Goal: Use online tool/utility

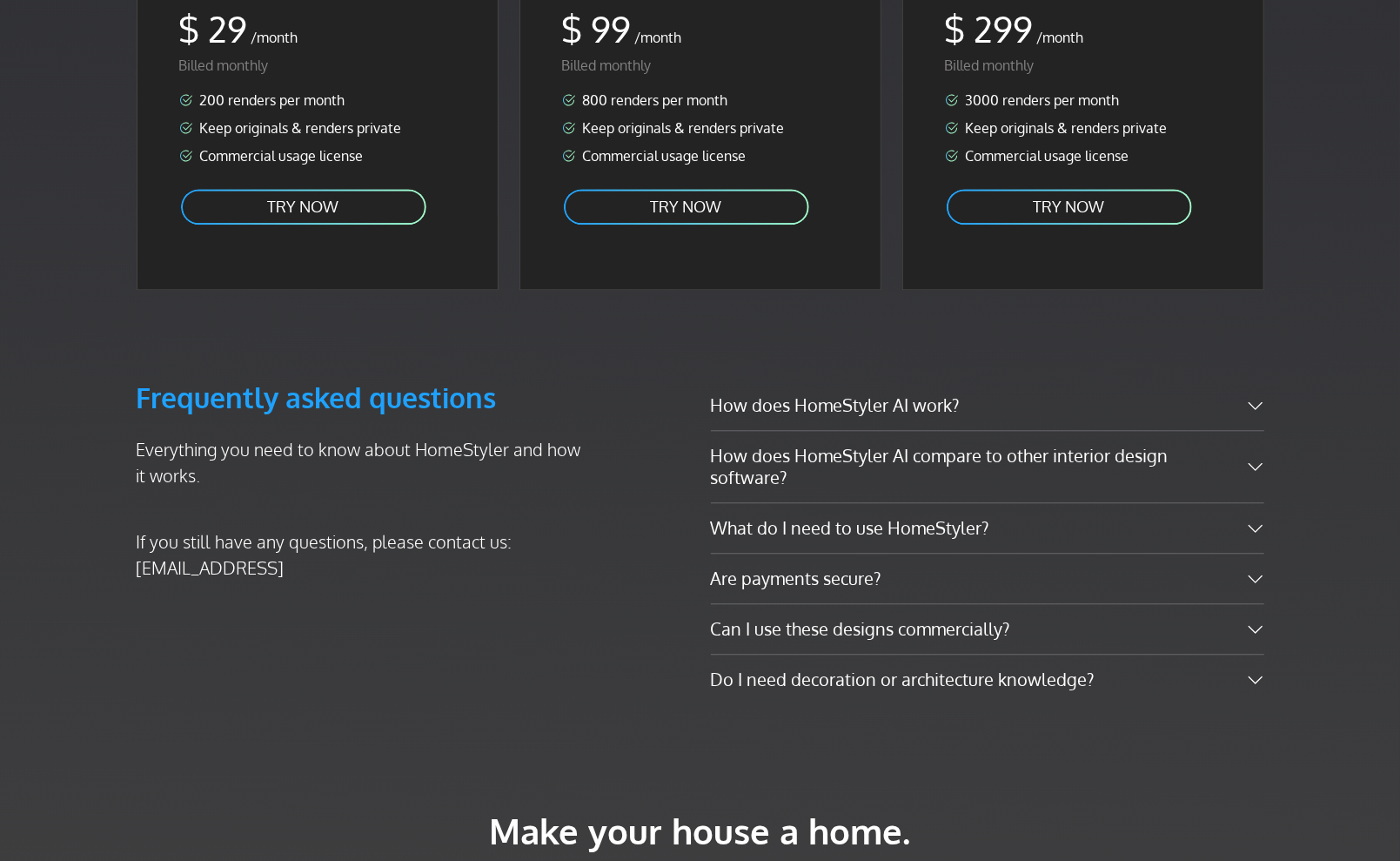
scroll to position [2532, 0]
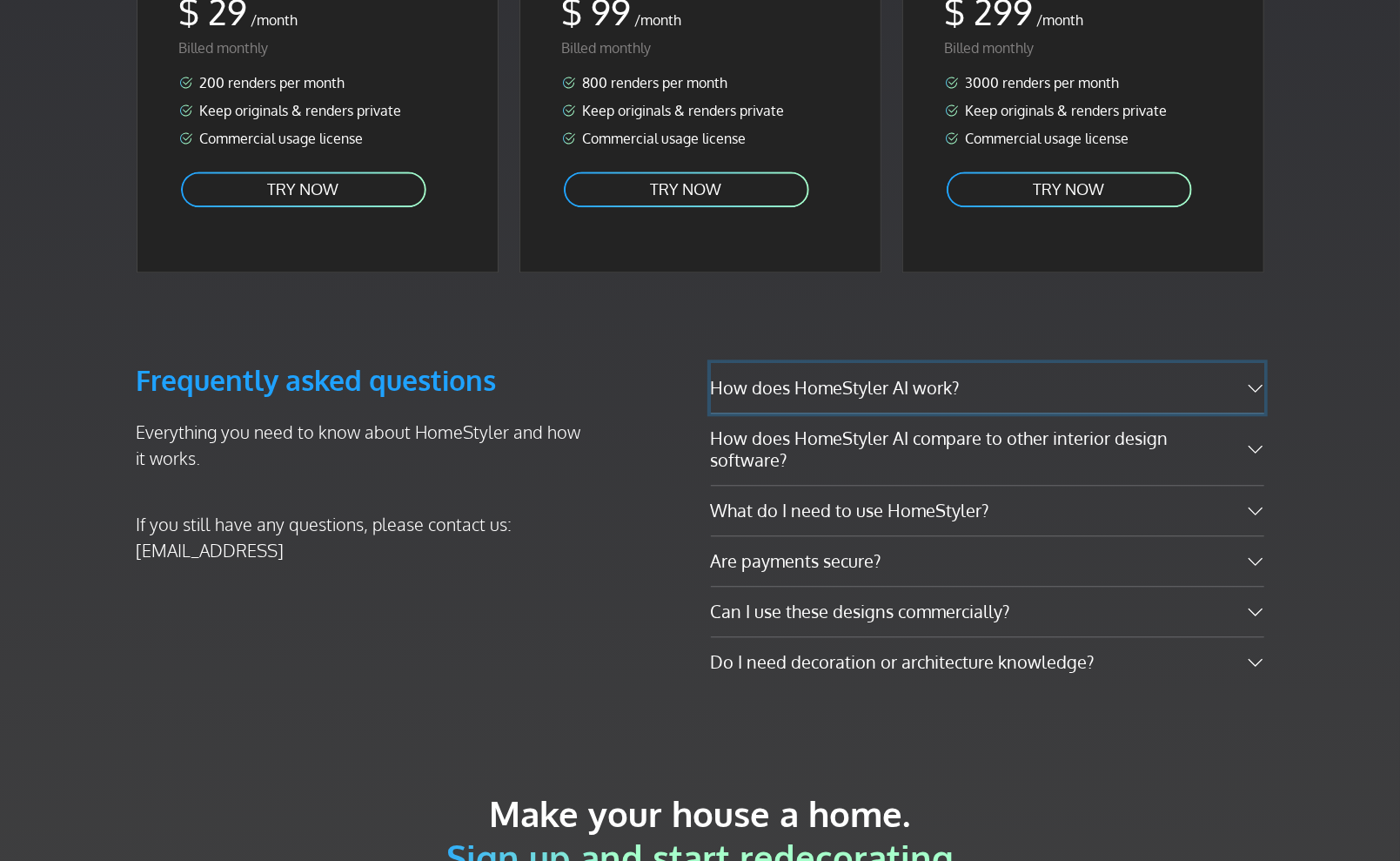
click at [1254, 363] on button "How does HomeStyler AI work?" at bounding box center [987, 388] width 553 height 50
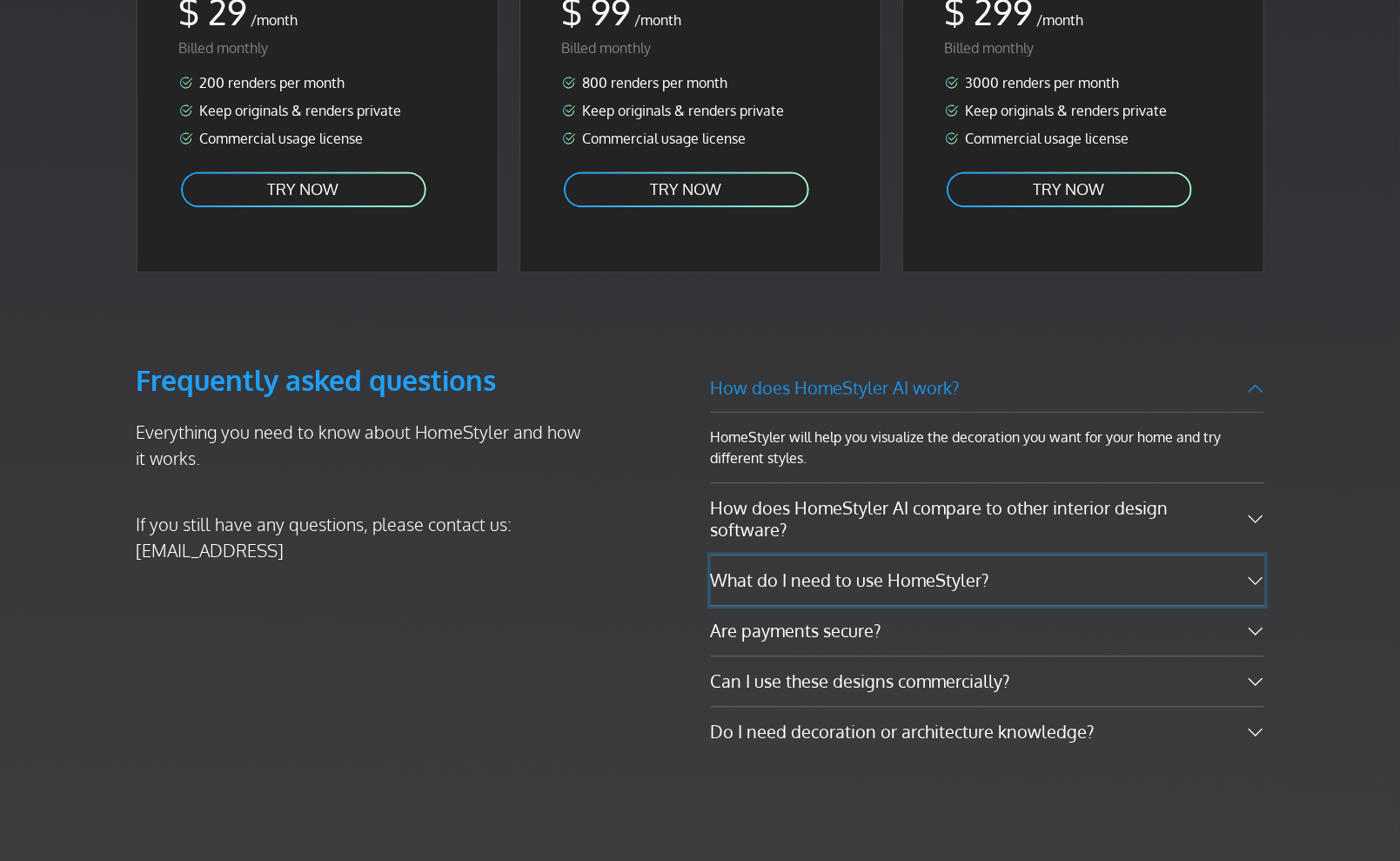
click at [1254, 556] on button "What do I need to use HomeStyler?" at bounding box center [987, 581] width 553 height 50
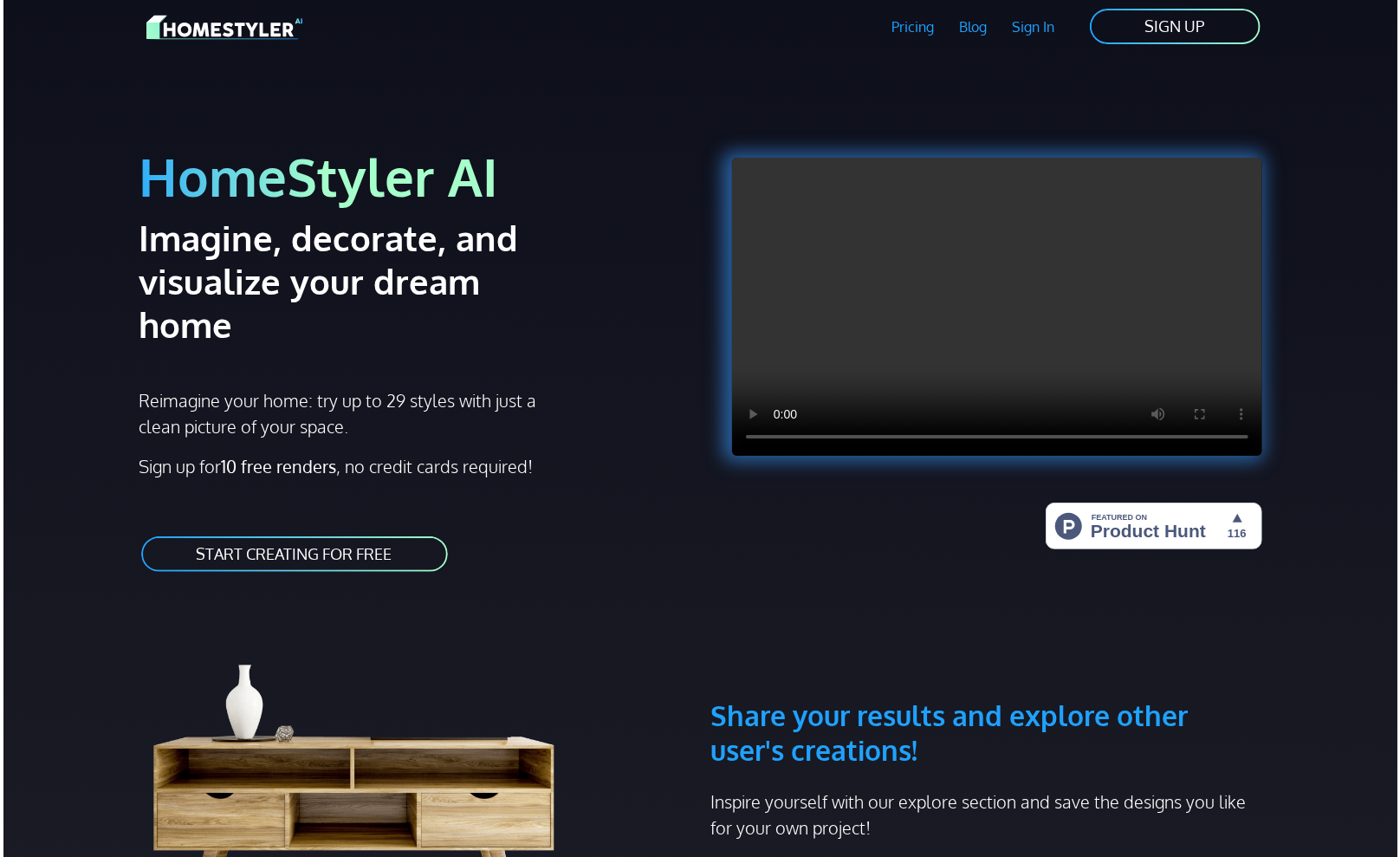
scroll to position [0, 0]
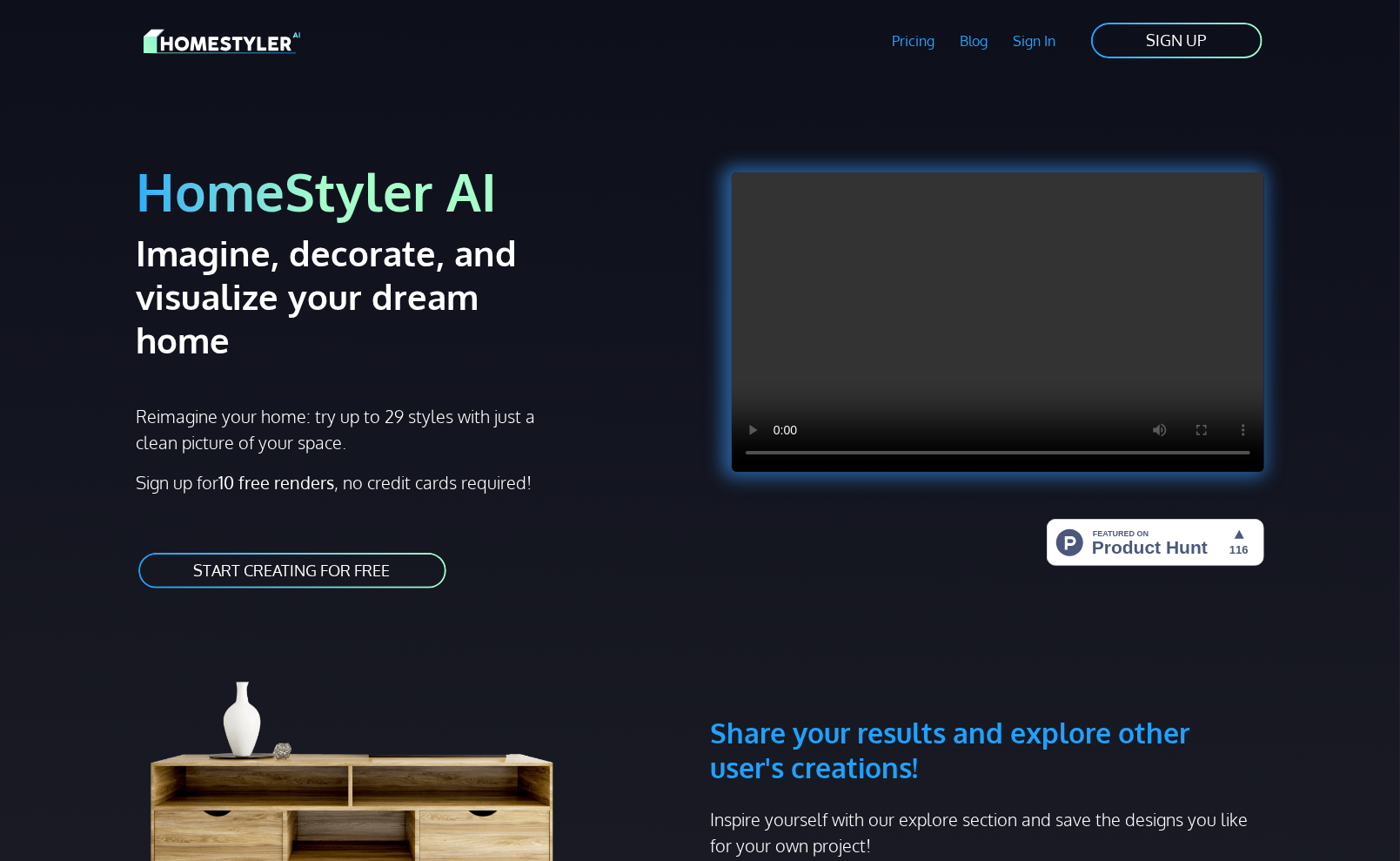
click at [349, 551] on link "START CREATING FOR FREE" at bounding box center [292, 570] width 311 height 39
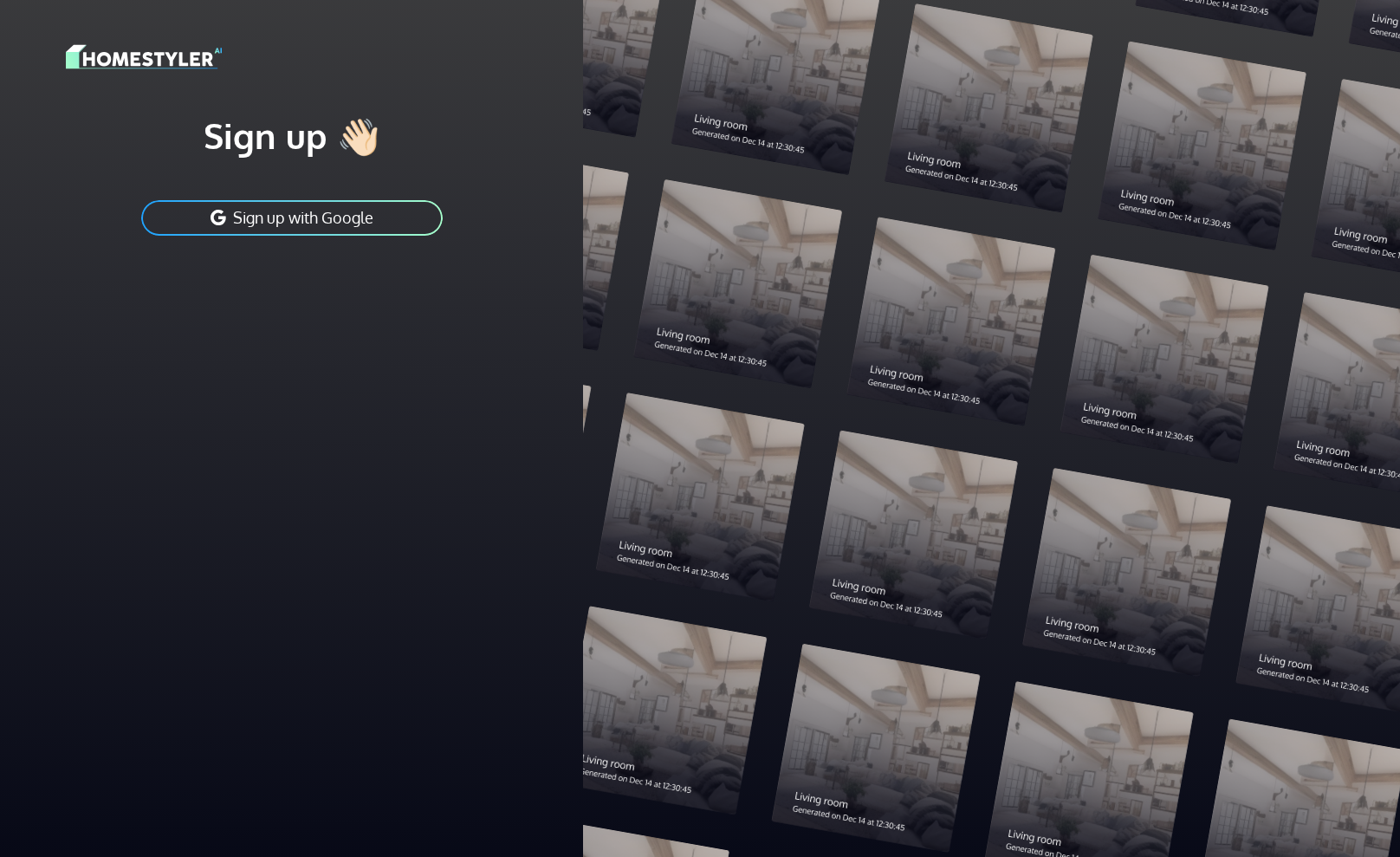
click at [324, 220] on button "Sign up with Google" at bounding box center [292, 217] width 305 height 39
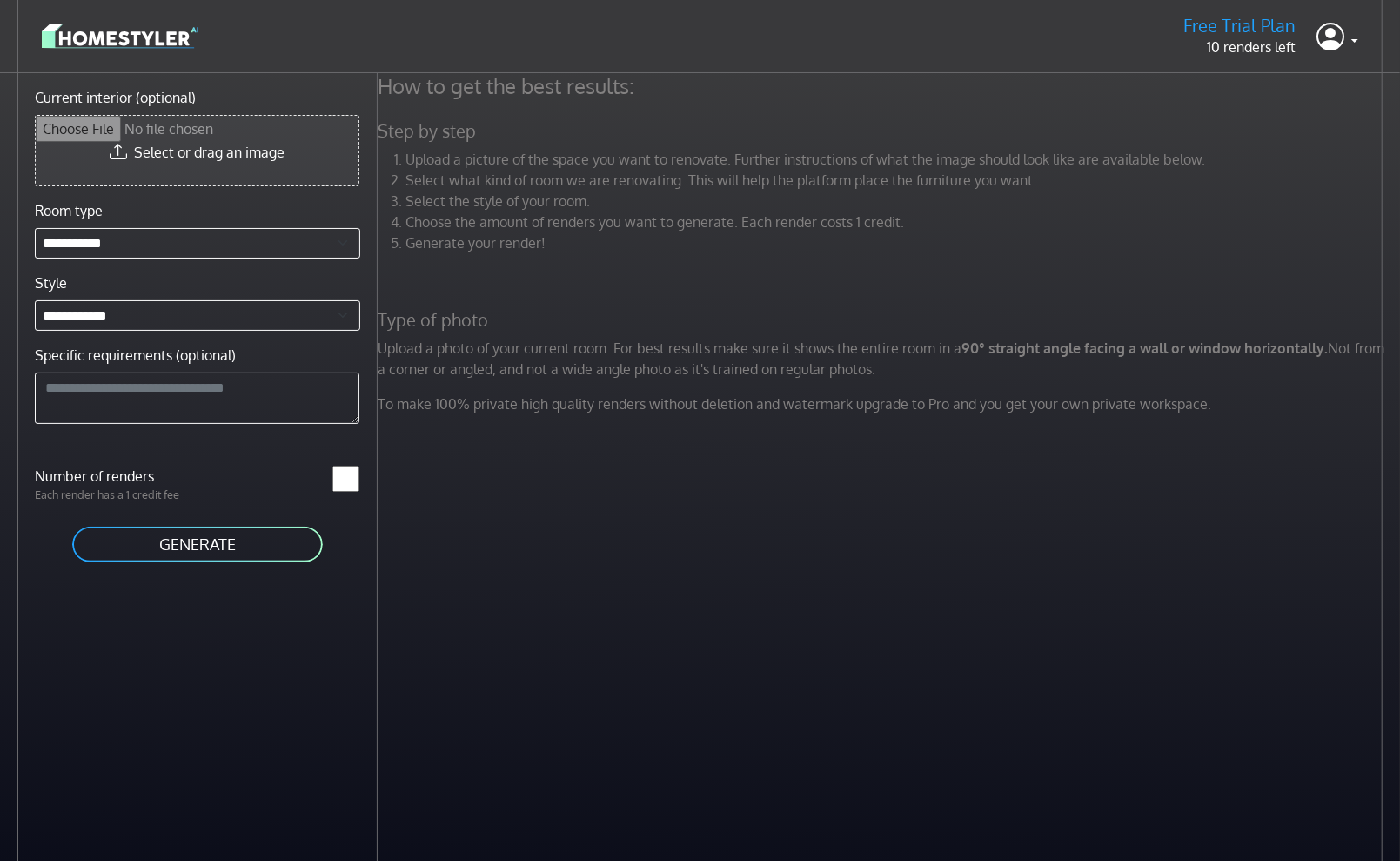
click at [183, 153] on input "Current interior (optional)" at bounding box center [197, 151] width 323 height 70
type input "**********"
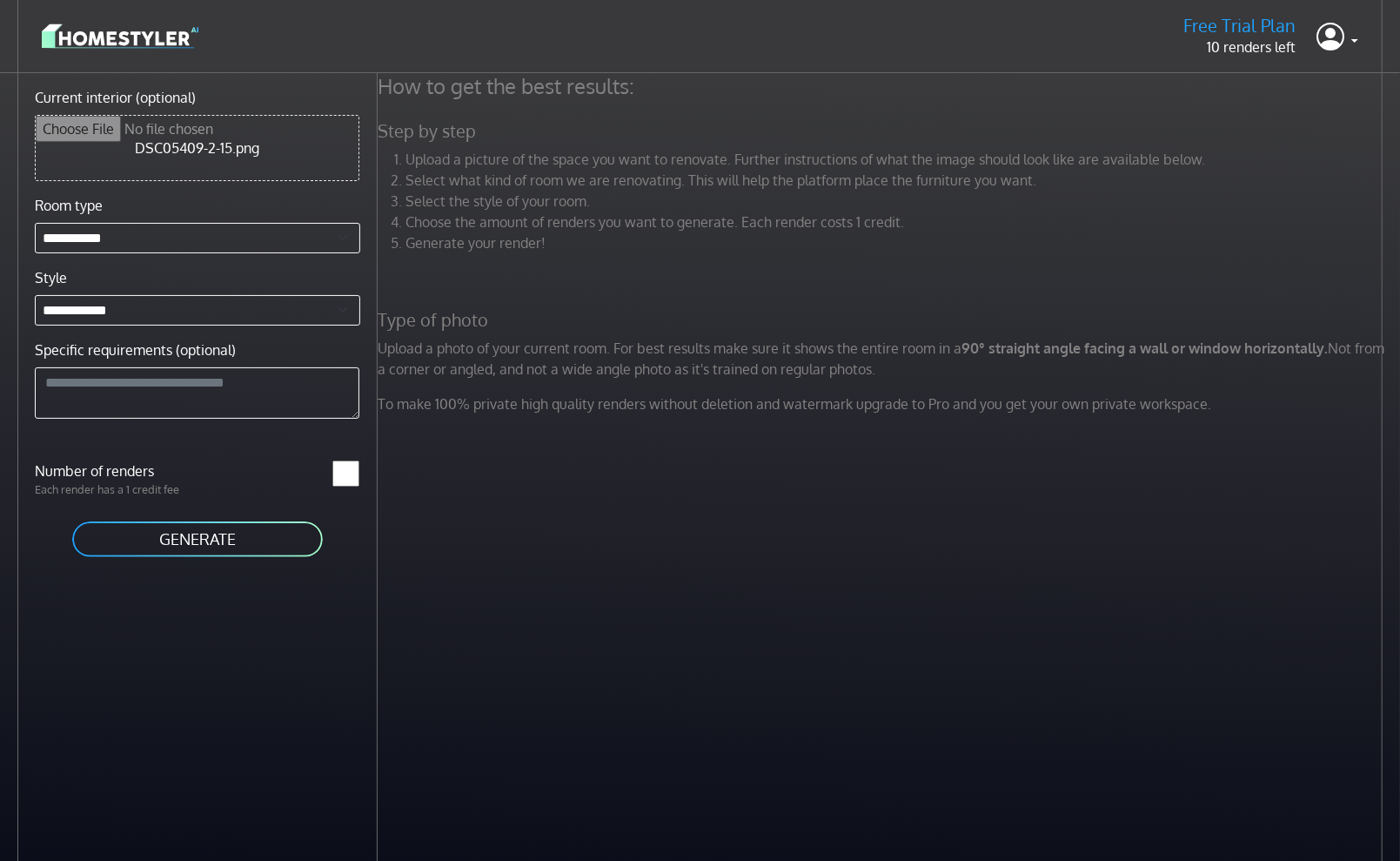
click at [190, 545] on button "GENERATE" at bounding box center [197, 539] width 254 height 39
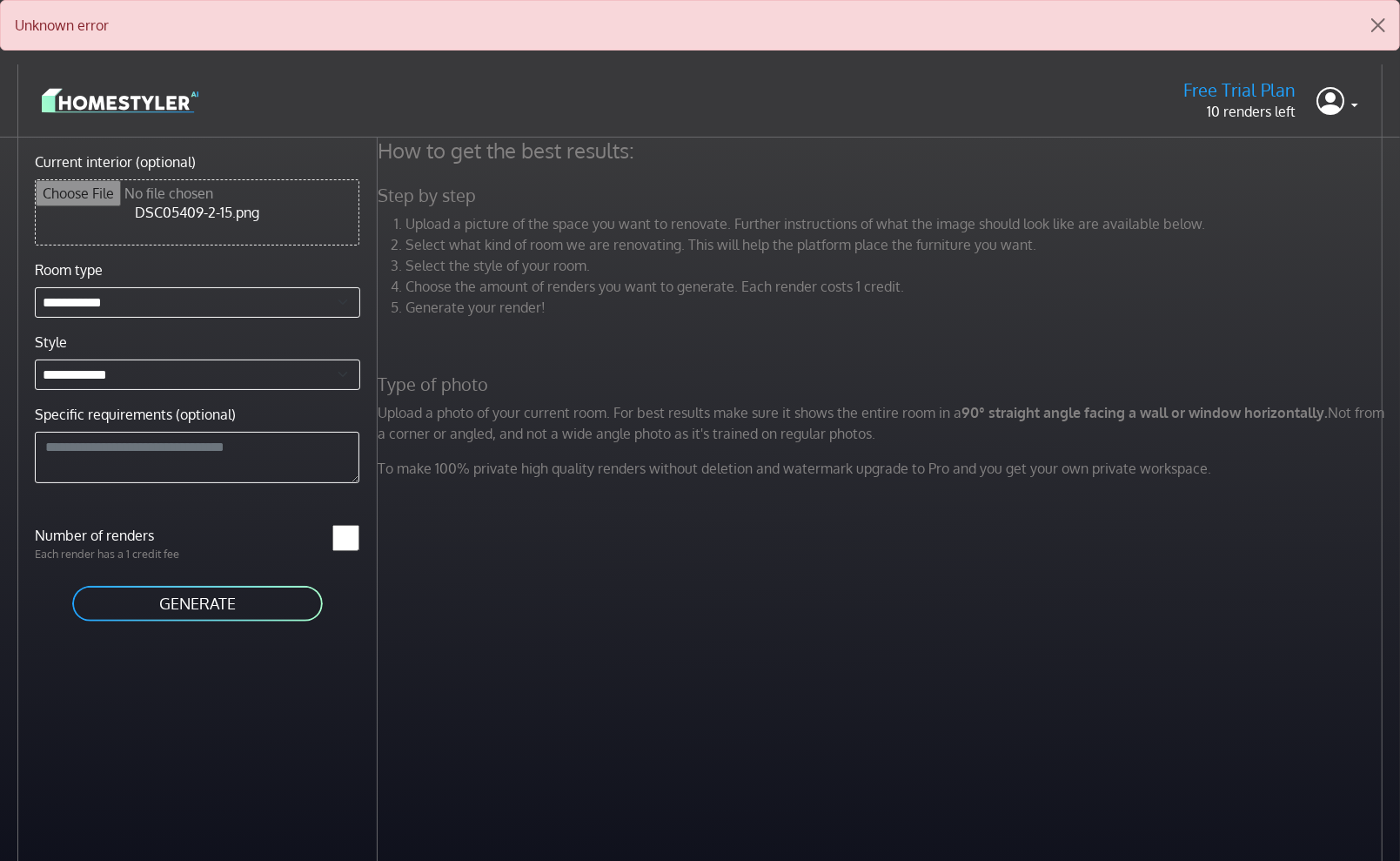
click at [200, 215] on input "Current interior (optional)" at bounding box center [197, 213] width 323 height 65
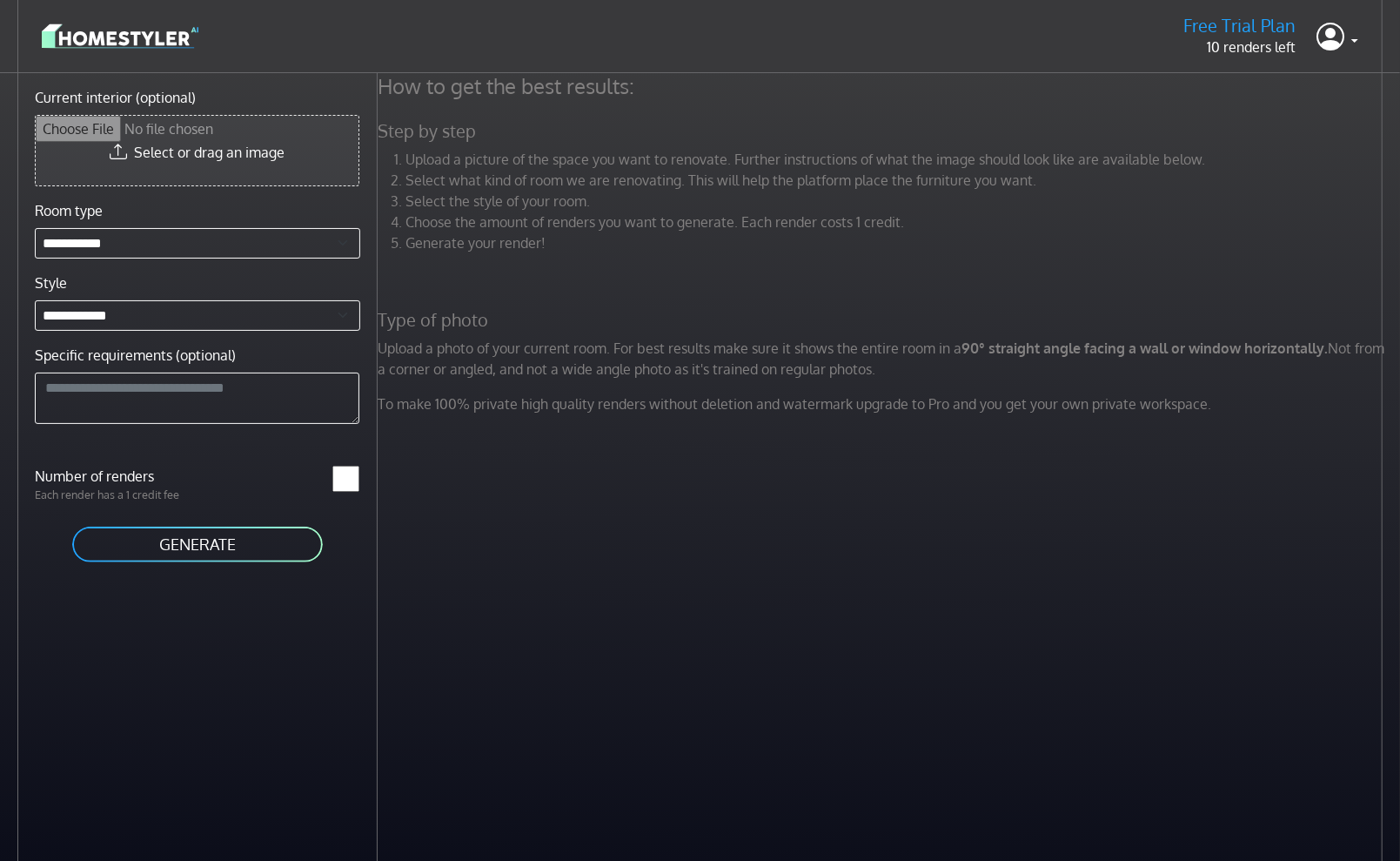
click at [175, 153] on input "Current interior (optional)" at bounding box center [197, 151] width 323 height 70
click at [222, 155] on input "Current interior (optional)" at bounding box center [197, 151] width 323 height 70
click at [241, 134] on input "Current interior (optional)" at bounding box center [197, 151] width 323 height 70
type input "**********"
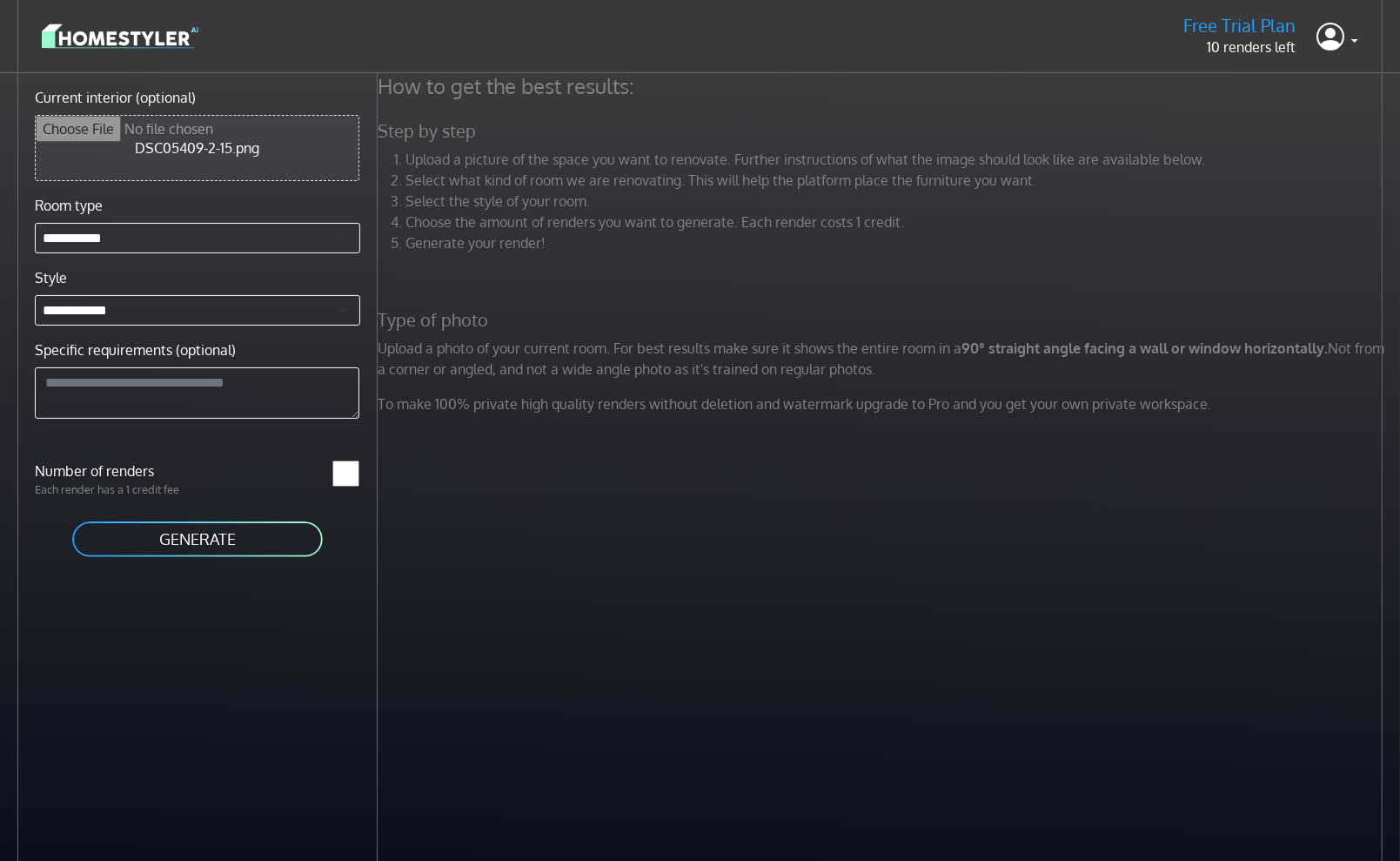
click at [195, 545] on button "GENERATE" at bounding box center [197, 539] width 254 height 39
